Goal: Task Accomplishment & Management: Complete application form

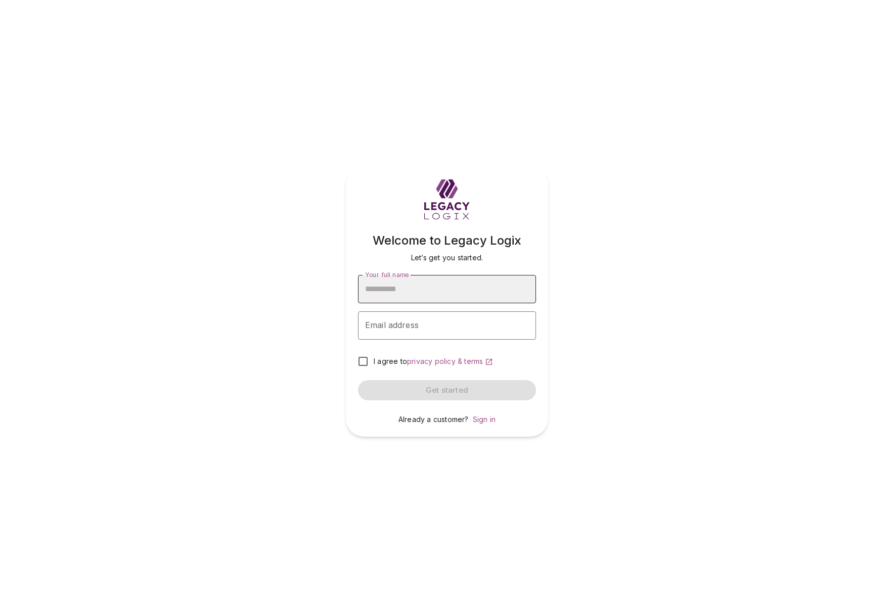
click at [445, 293] on input "Your full name" at bounding box center [447, 289] width 178 height 28
type input "**********"
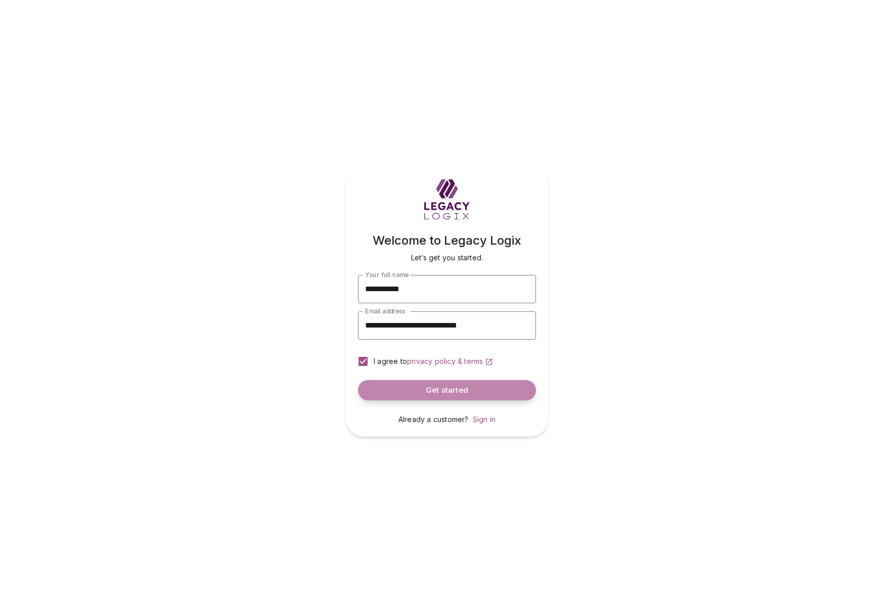
click at [436, 390] on span "Get started" at bounding box center [447, 391] width 42 height 10
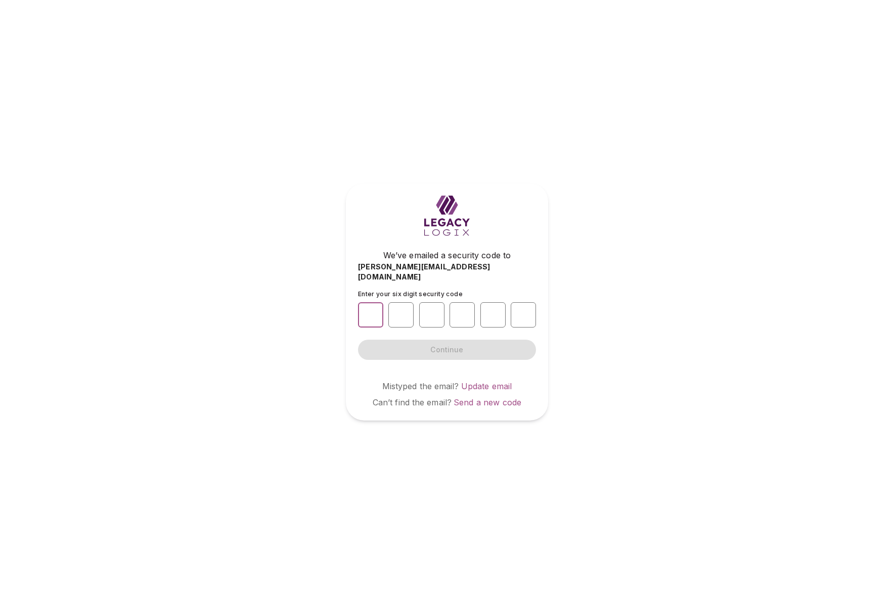
click at [373, 308] on input "number" at bounding box center [370, 314] width 25 height 25
type input "*"
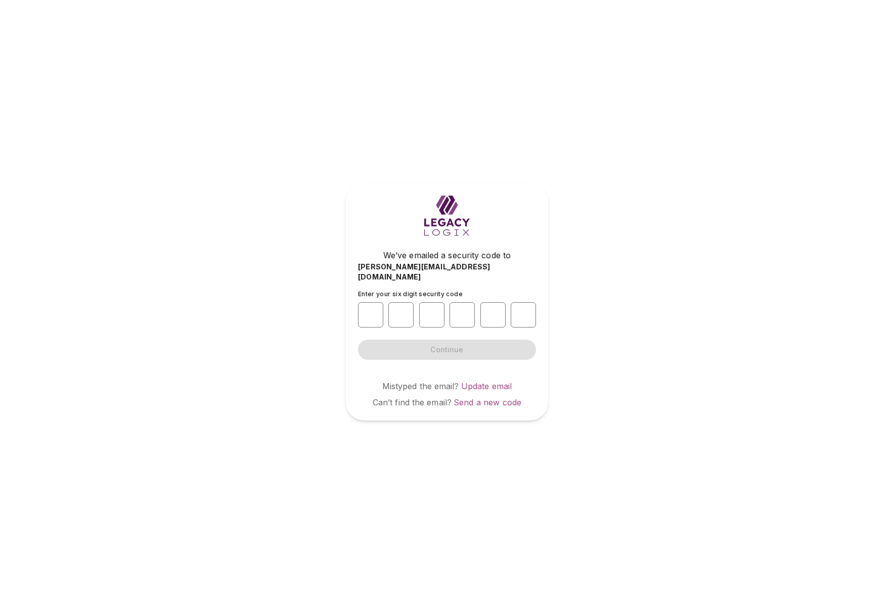
type input "*"
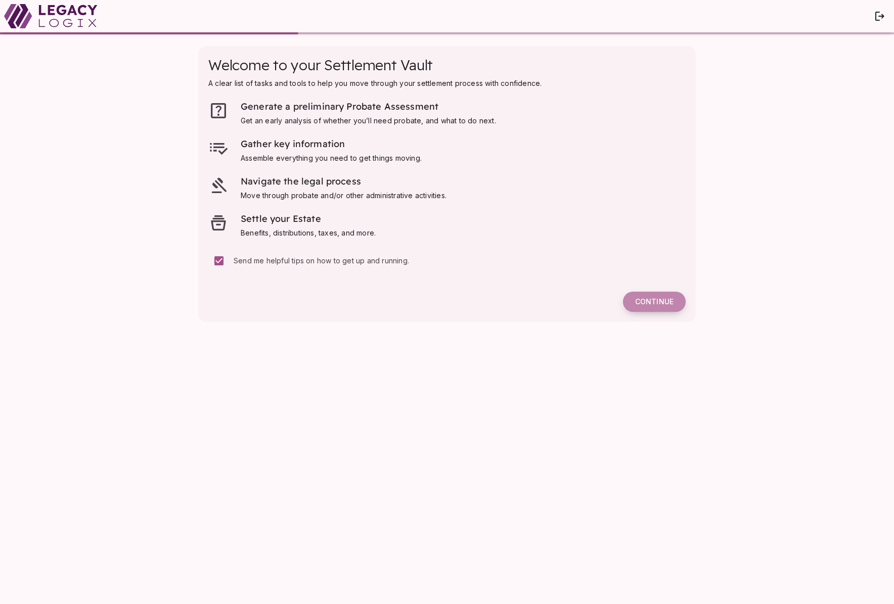
click at [651, 300] on span "Continue" at bounding box center [654, 301] width 38 height 9
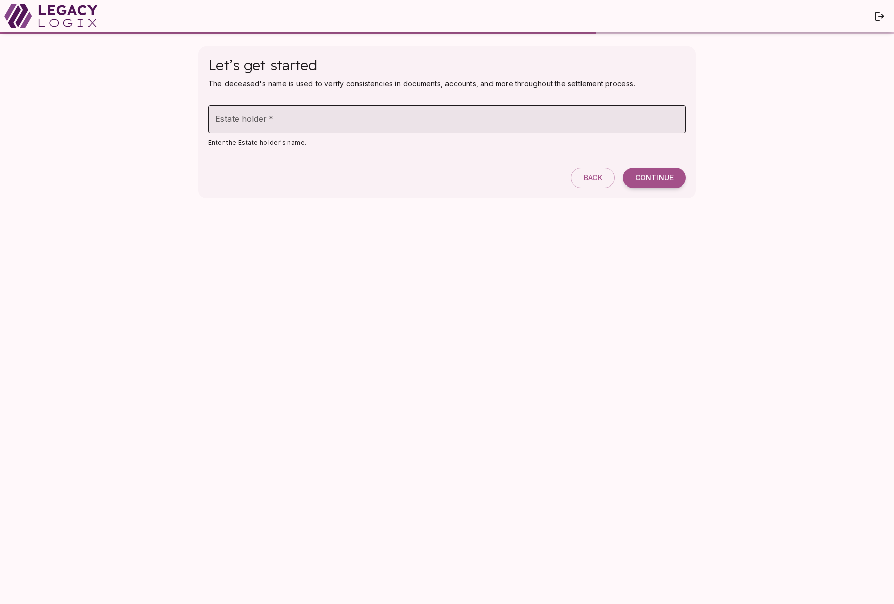
click at [323, 118] on input "Estate holder   *" at bounding box center [446, 119] width 477 height 28
type input "**********"
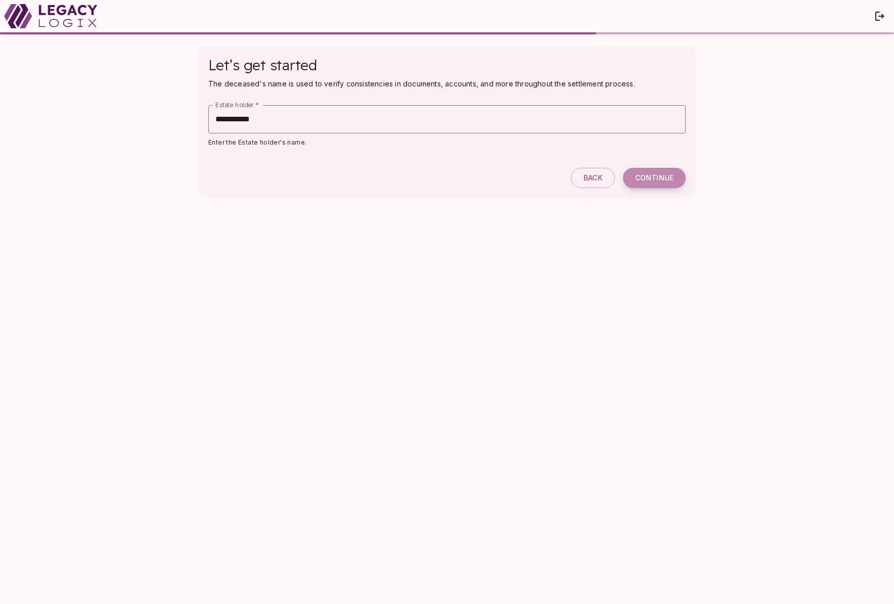
click at [652, 180] on span "Continue" at bounding box center [654, 177] width 38 height 9
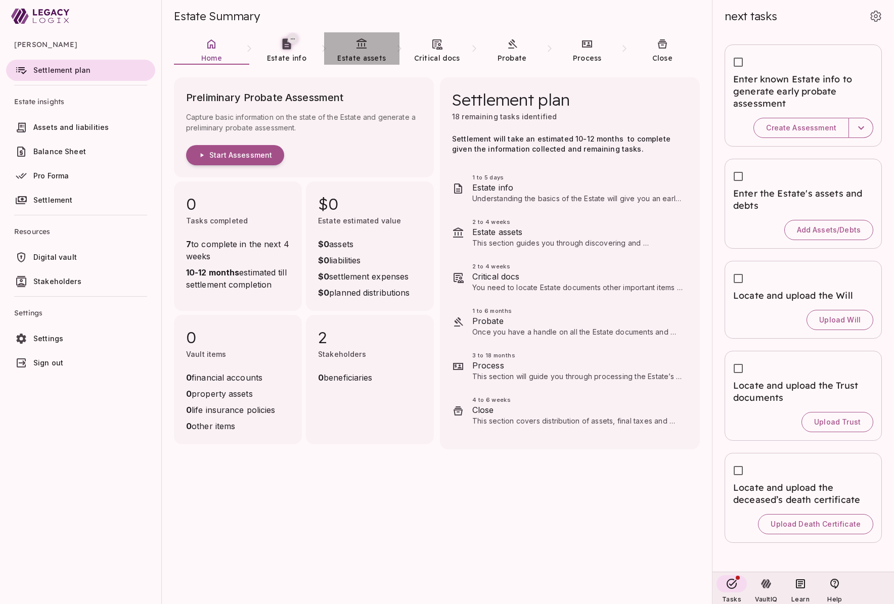
click at [365, 41] on icon at bounding box center [361, 43] width 10 height 10
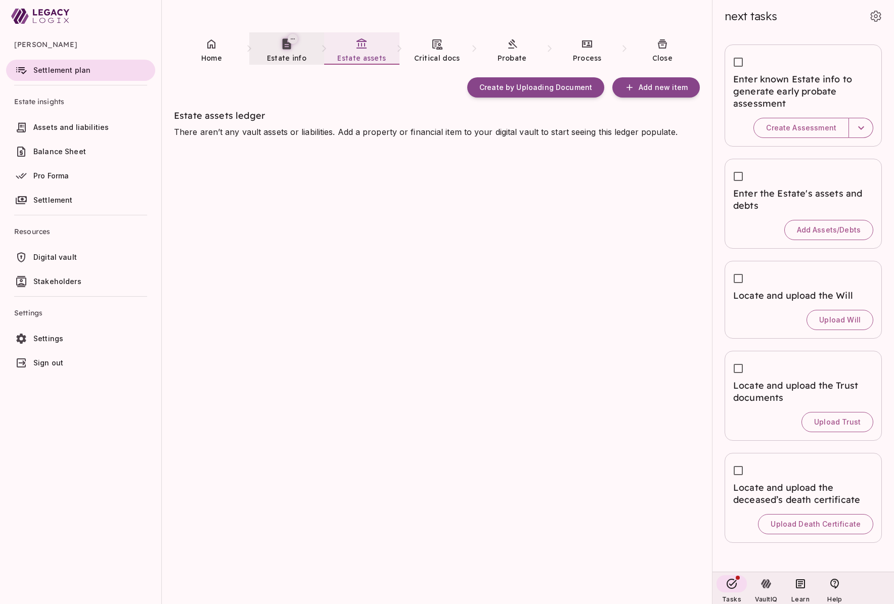
click at [280, 55] on span "Estate info" at bounding box center [286, 58] width 39 height 9
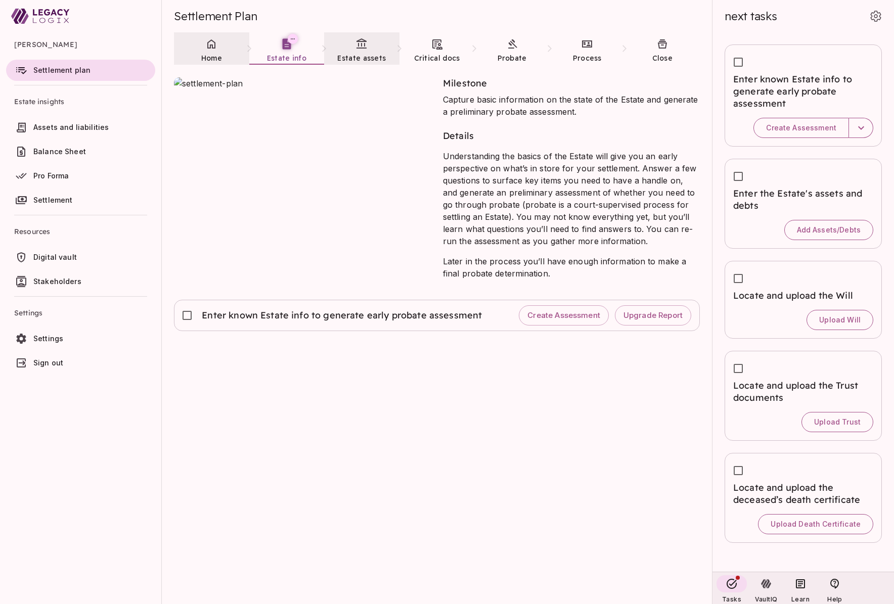
click at [210, 53] on span "Home" at bounding box center [211, 58] width 21 height 10
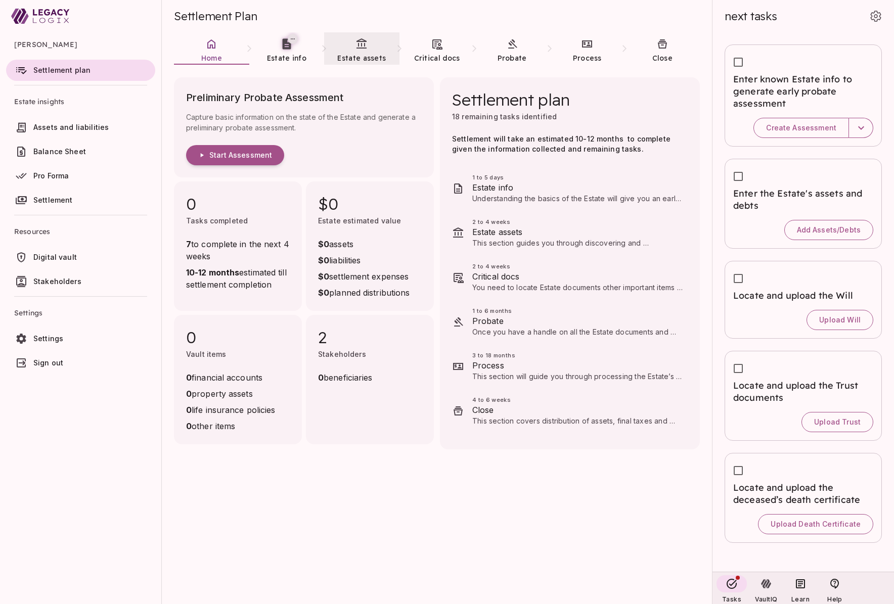
click at [82, 129] on span "Assets and liabilities" at bounding box center [70, 127] width 75 height 9
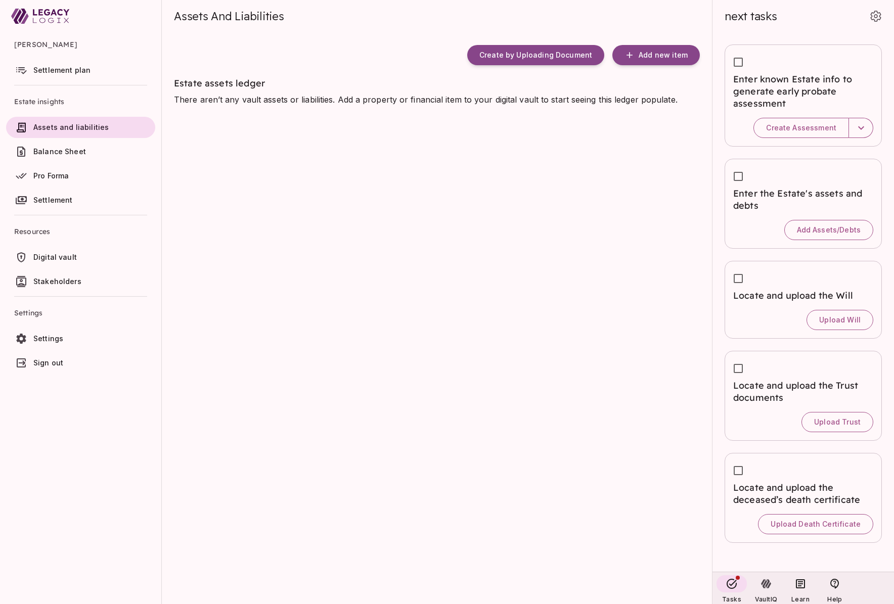
click at [76, 71] on span "Settlement plan" at bounding box center [61, 70] width 57 height 9
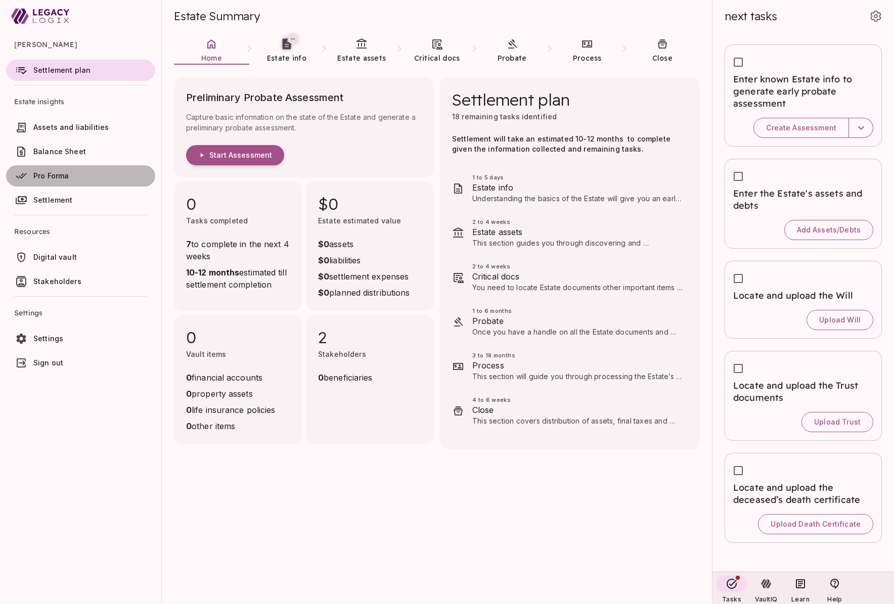
click at [55, 179] on span "Pro Forma" at bounding box center [50, 175] width 35 height 9
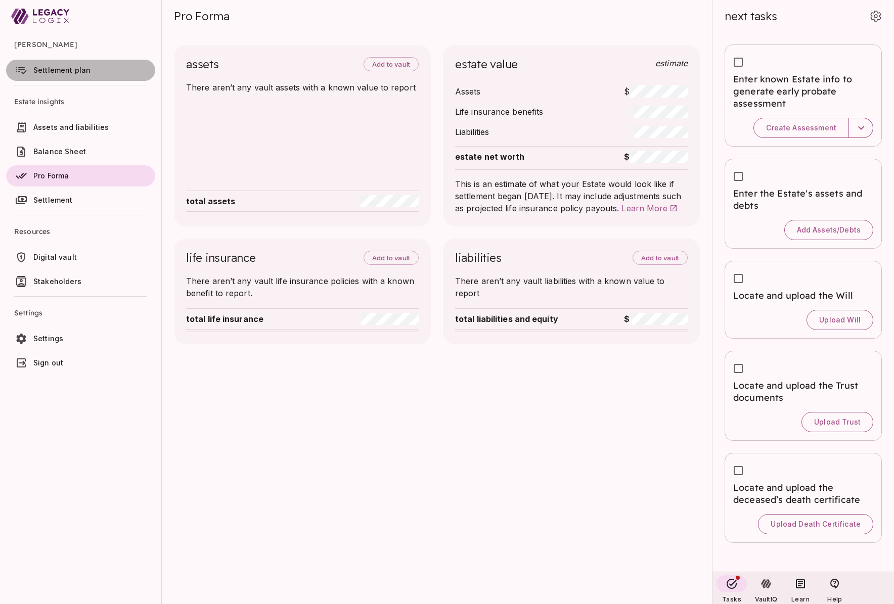
click at [63, 70] on span "Settlement plan" at bounding box center [61, 70] width 57 height 9
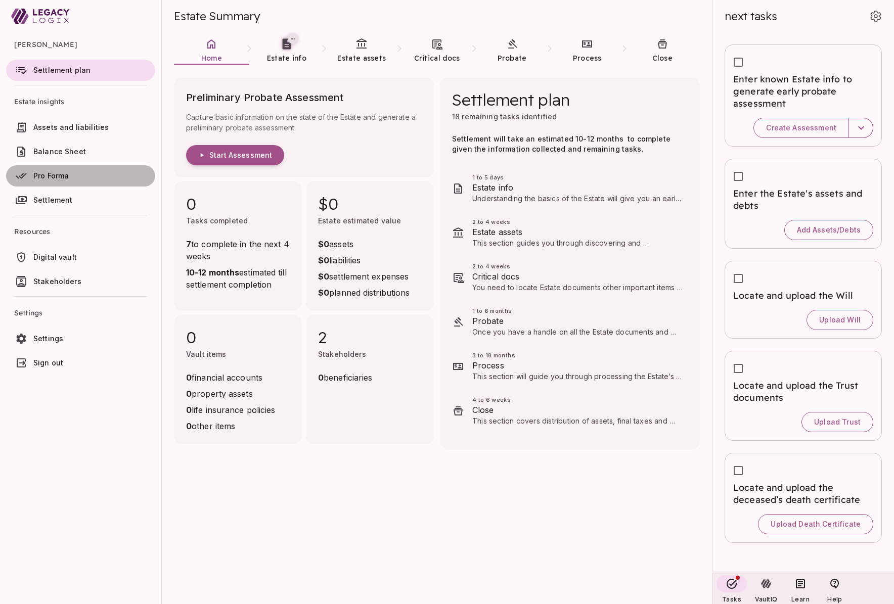
click at [74, 176] on span "Pro Forma" at bounding box center [92, 176] width 118 height 10
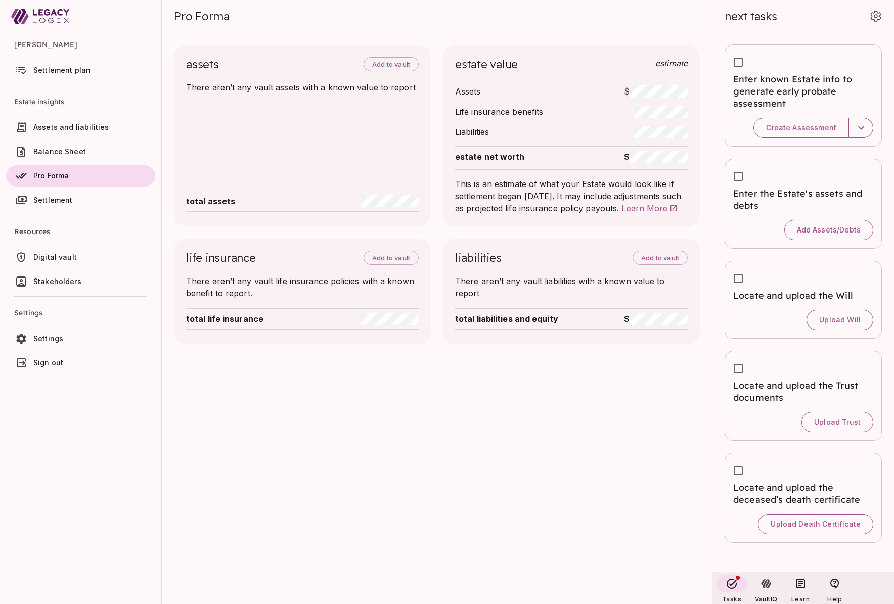
click at [73, 70] on span "Settlement plan" at bounding box center [61, 70] width 57 height 9
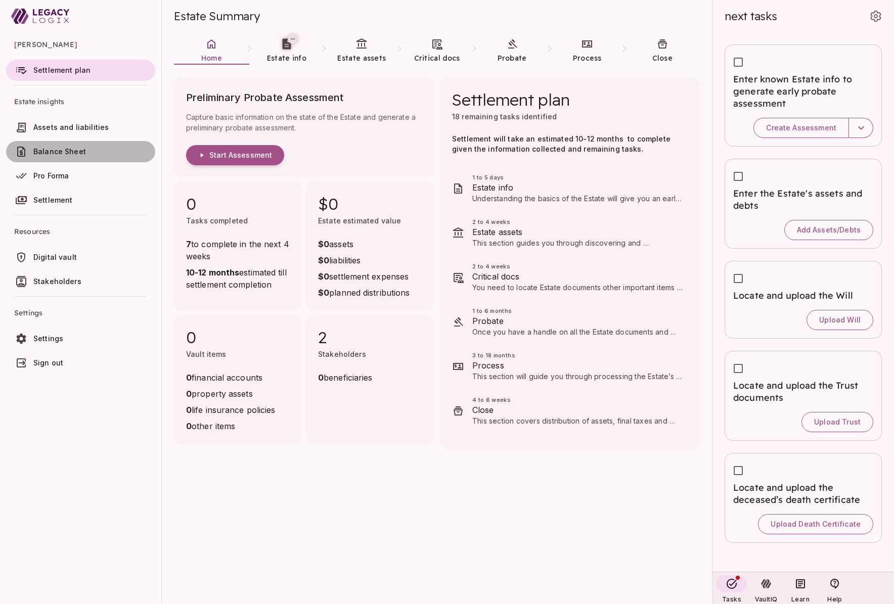
click at [80, 149] on span "Balance Sheet" at bounding box center [59, 151] width 53 height 9
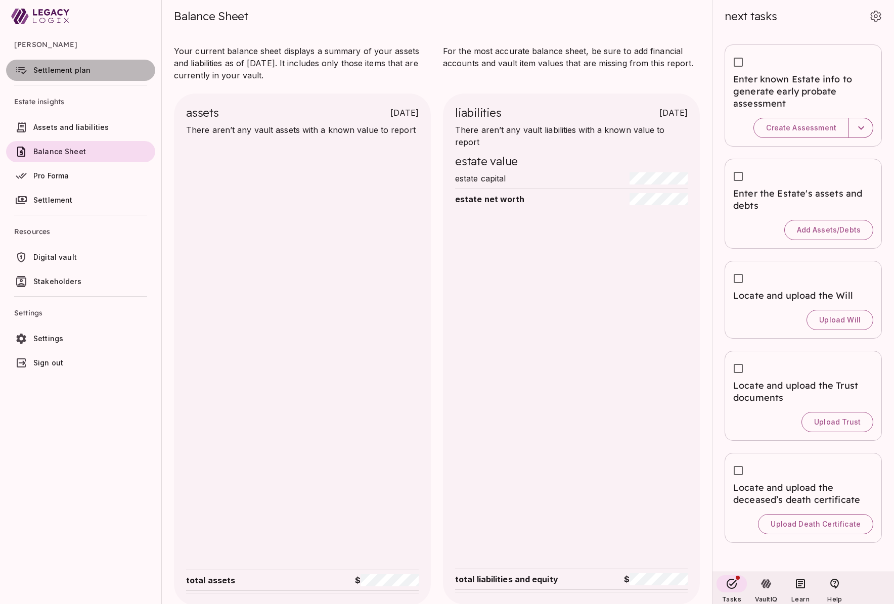
click at [79, 72] on span "Settlement plan" at bounding box center [61, 70] width 57 height 9
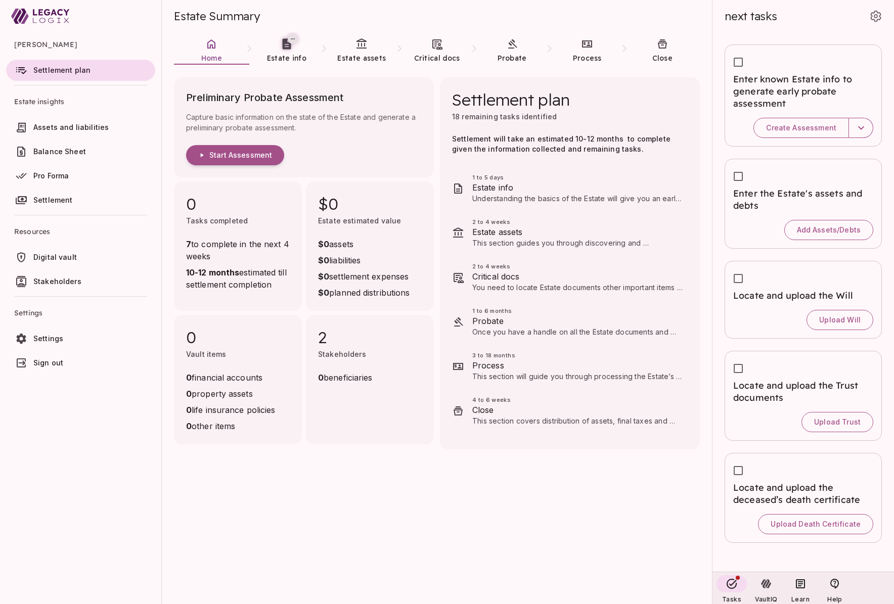
click at [75, 130] on span "Assets and liabilities" at bounding box center [70, 127] width 75 height 9
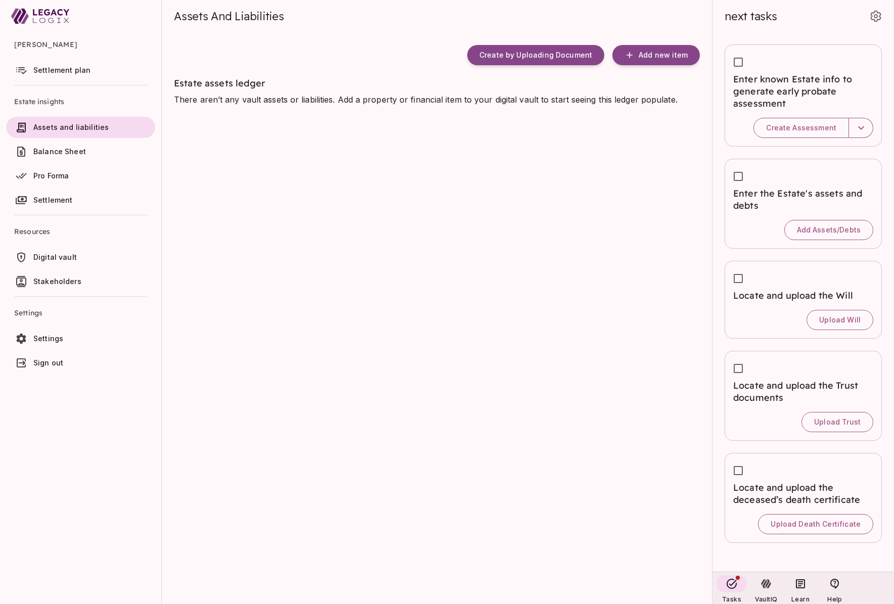
click at [62, 72] on span "Settlement plan" at bounding box center [61, 70] width 57 height 9
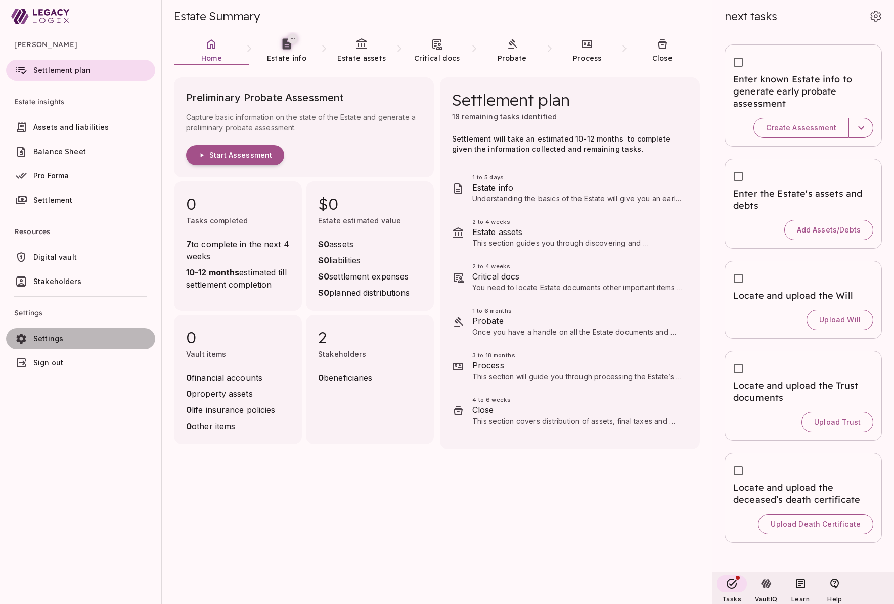
click at [56, 338] on span "Settings" at bounding box center [48, 338] width 30 height 9
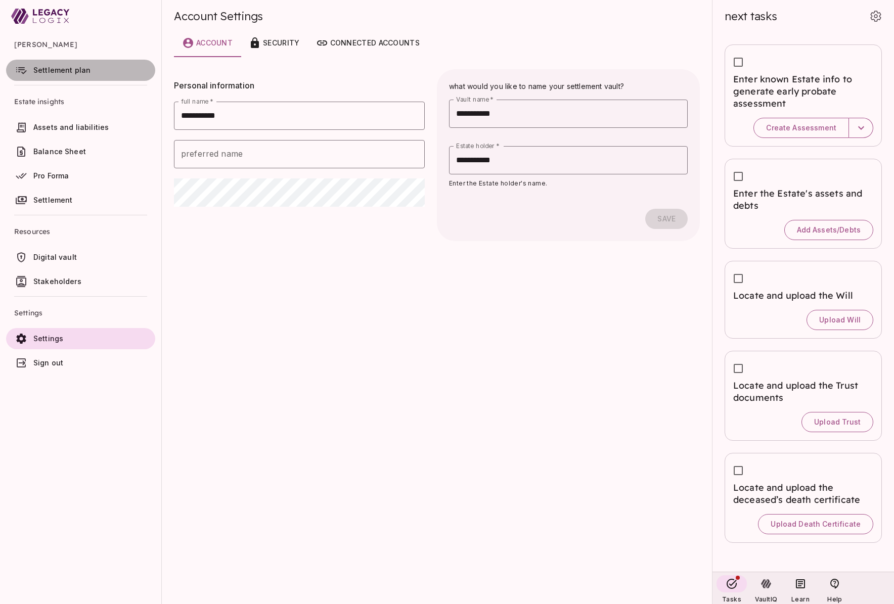
click at [48, 71] on span "Settlement plan" at bounding box center [61, 70] width 57 height 9
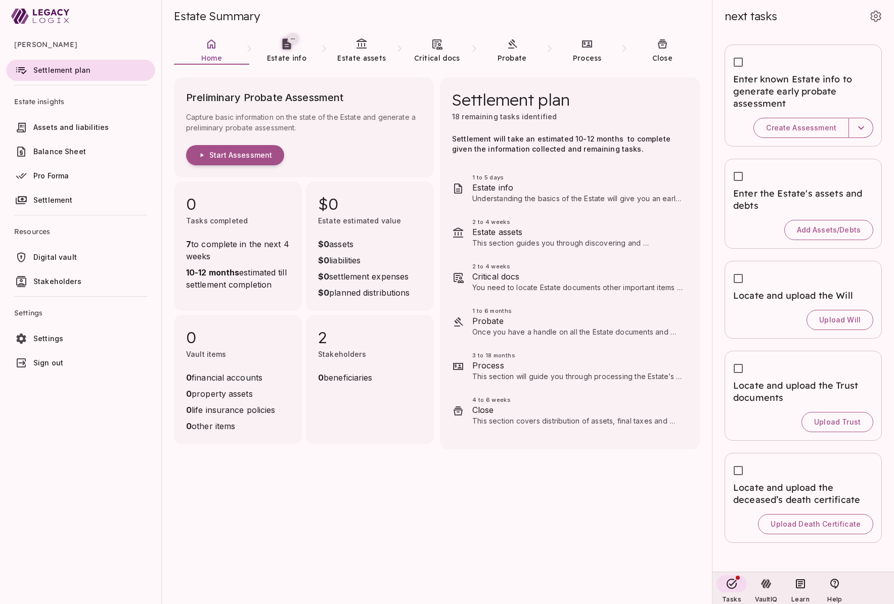
click at [76, 180] on span "Pro Forma" at bounding box center [92, 176] width 118 height 10
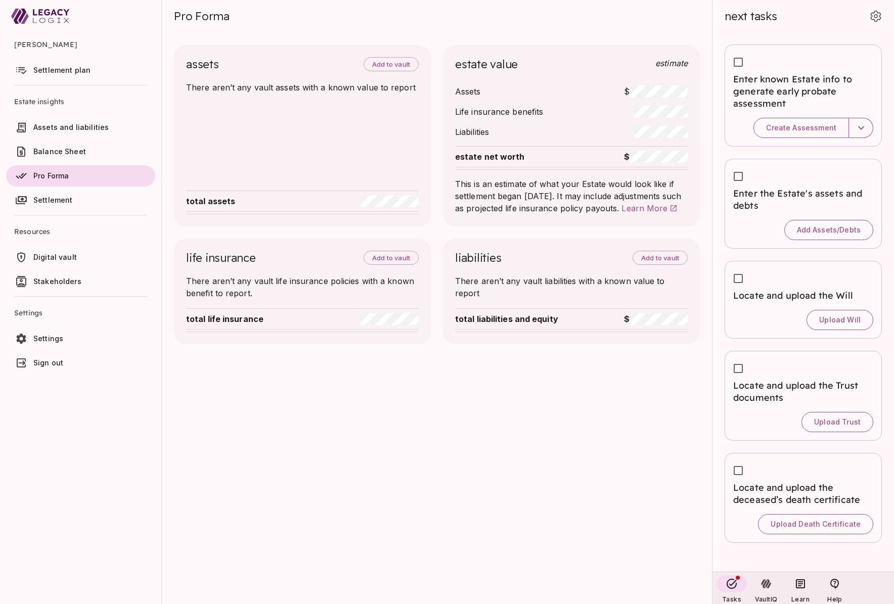
click at [74, 73] on span "Settlement plan" at bounding box center [61, 70] width 57 height 9
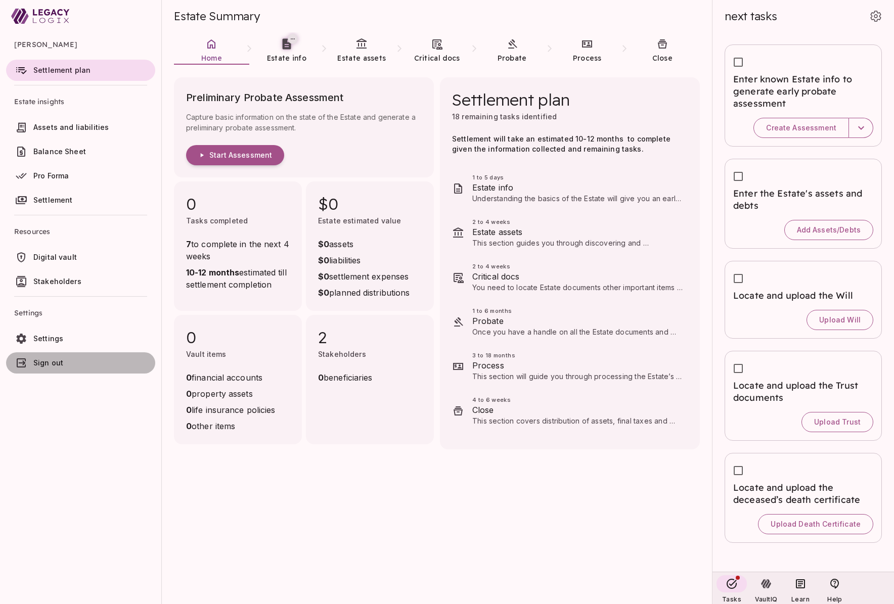
click at [56, 362] on span "Sign out" at bounding box center [48, 363] width 30 height 9
